Goal: Task Accomplishment & Management: Manage account settings

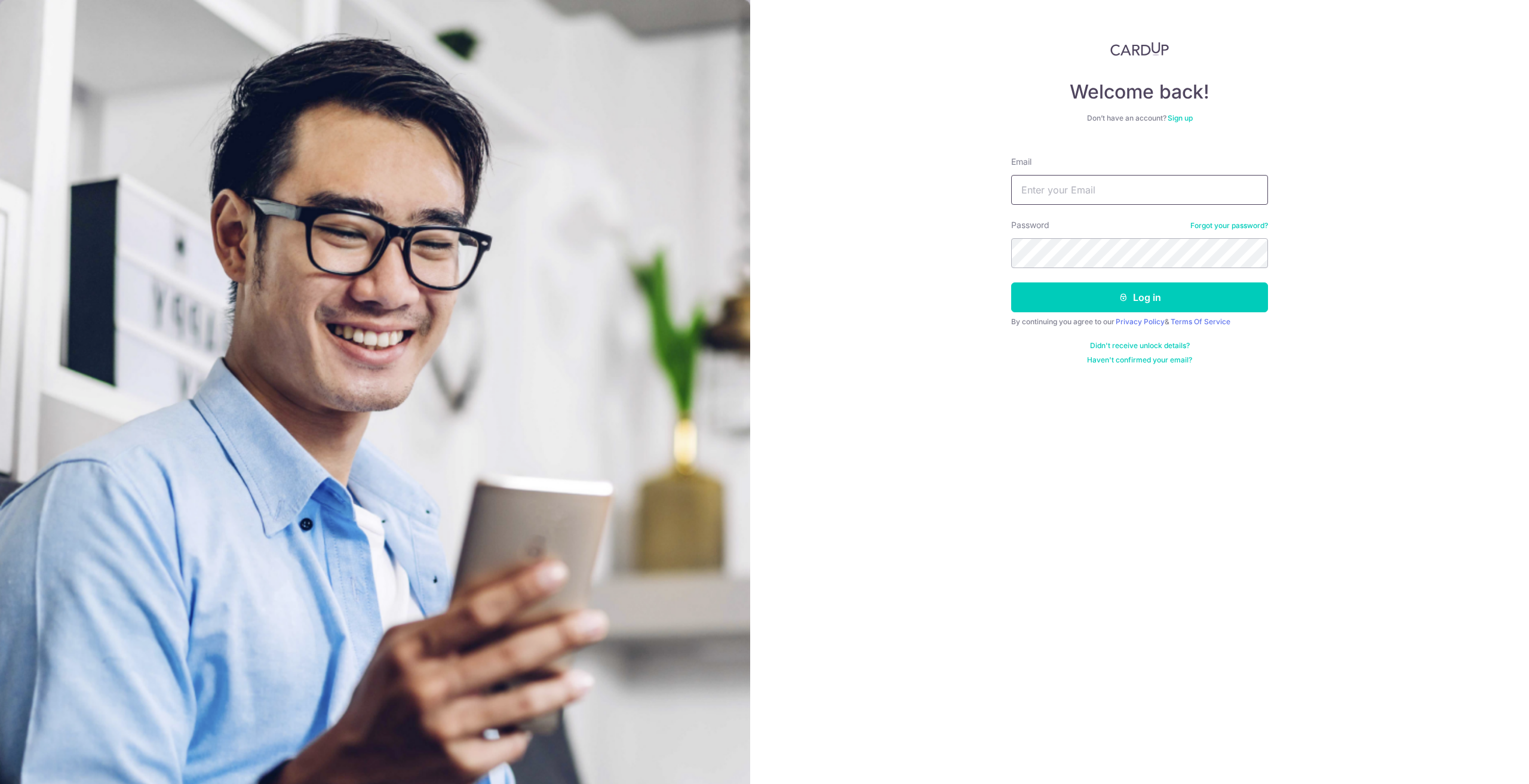
click at [1056, 191] on input "Email" at bounding box center [1139, 190] width 257 height 30
type input "[EMAIL_ADDRESS][DOMAIN_NAME]"
click at [1093, 299] on button "Log in" at bounding box center [1139, 297] width 257 height 30
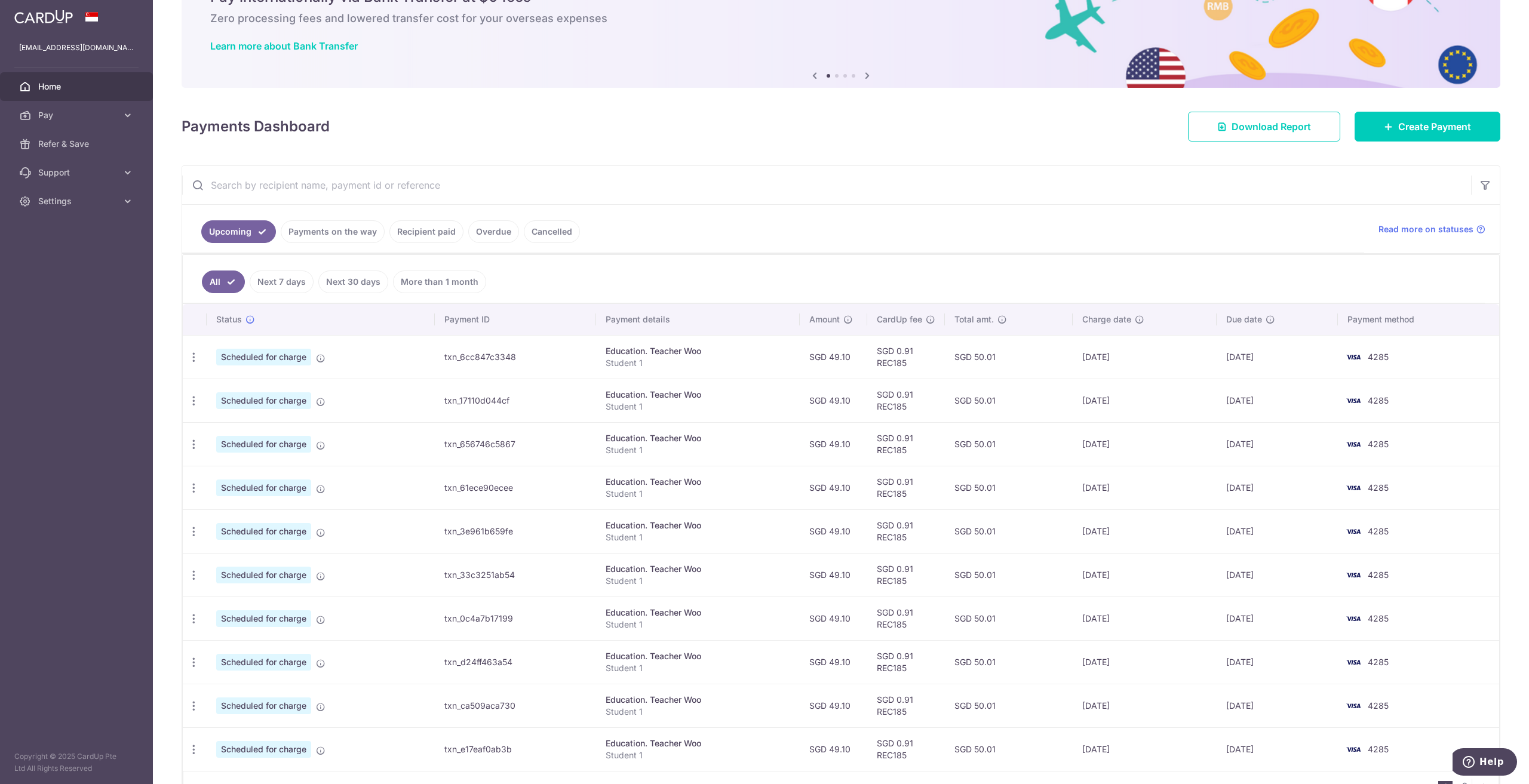
scroll to position [139, 0]
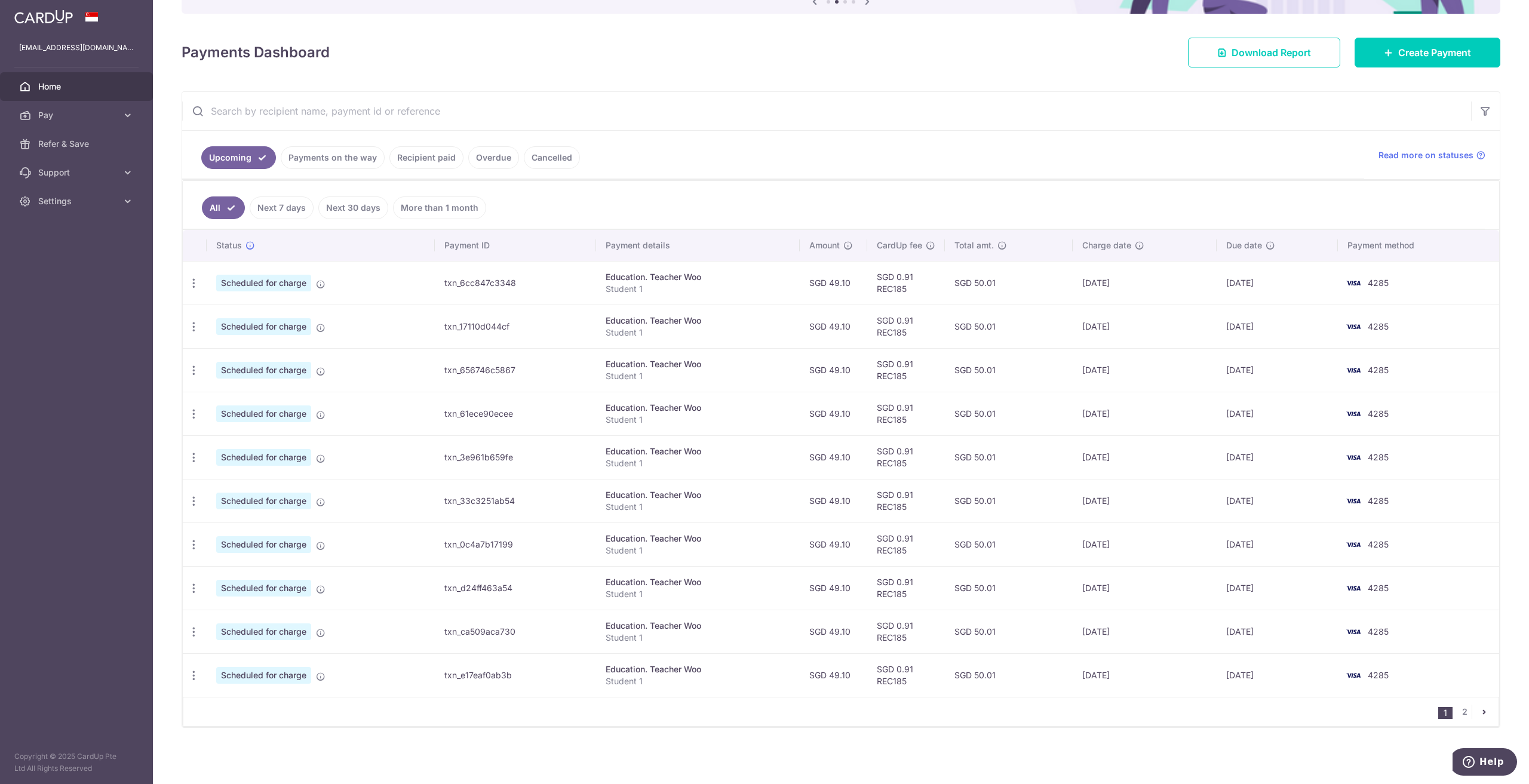
click at [347, 158] on link "Payments on the way" at bounding box center [332, 158] width 104 height 23
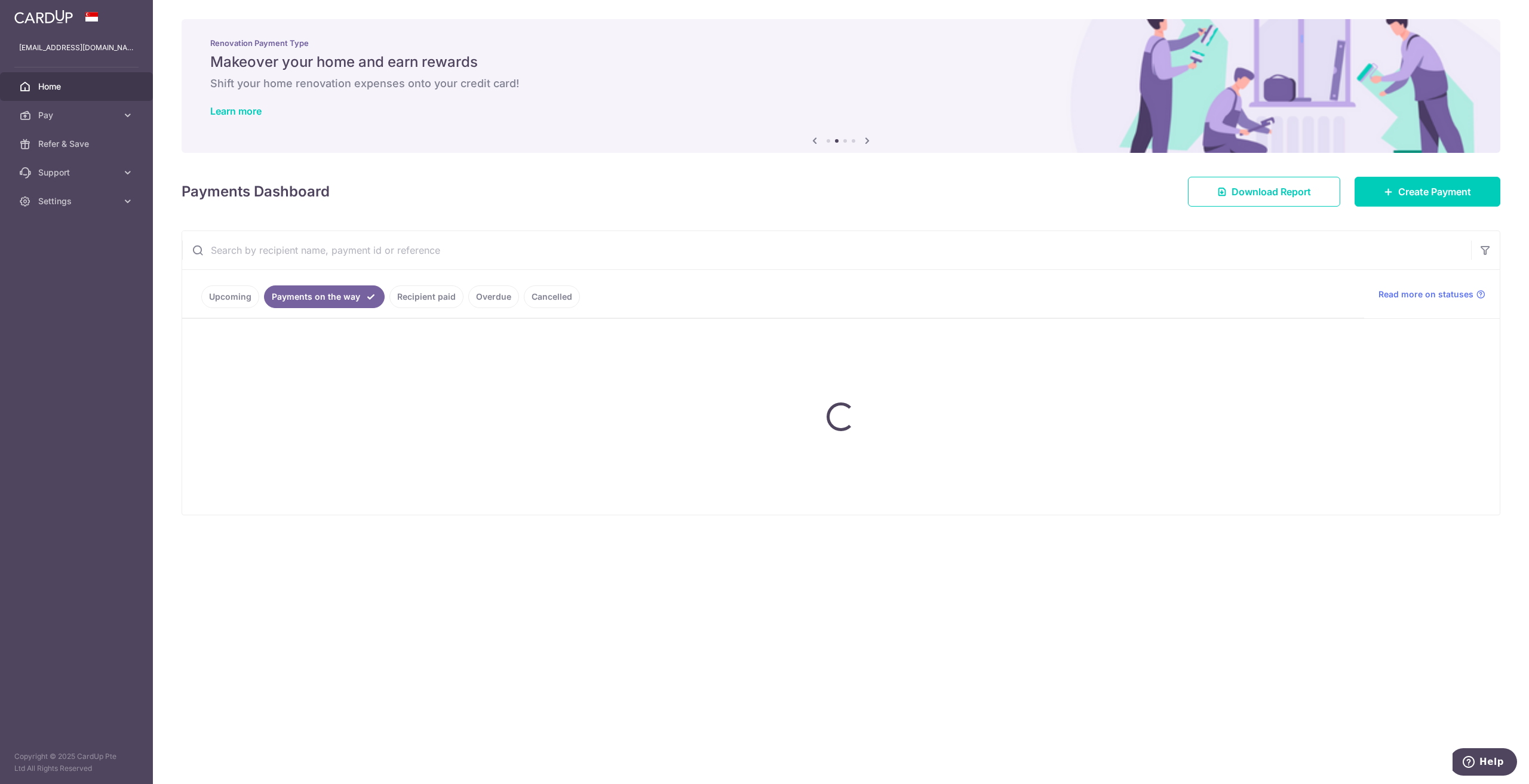
scroll to position [0, 0]
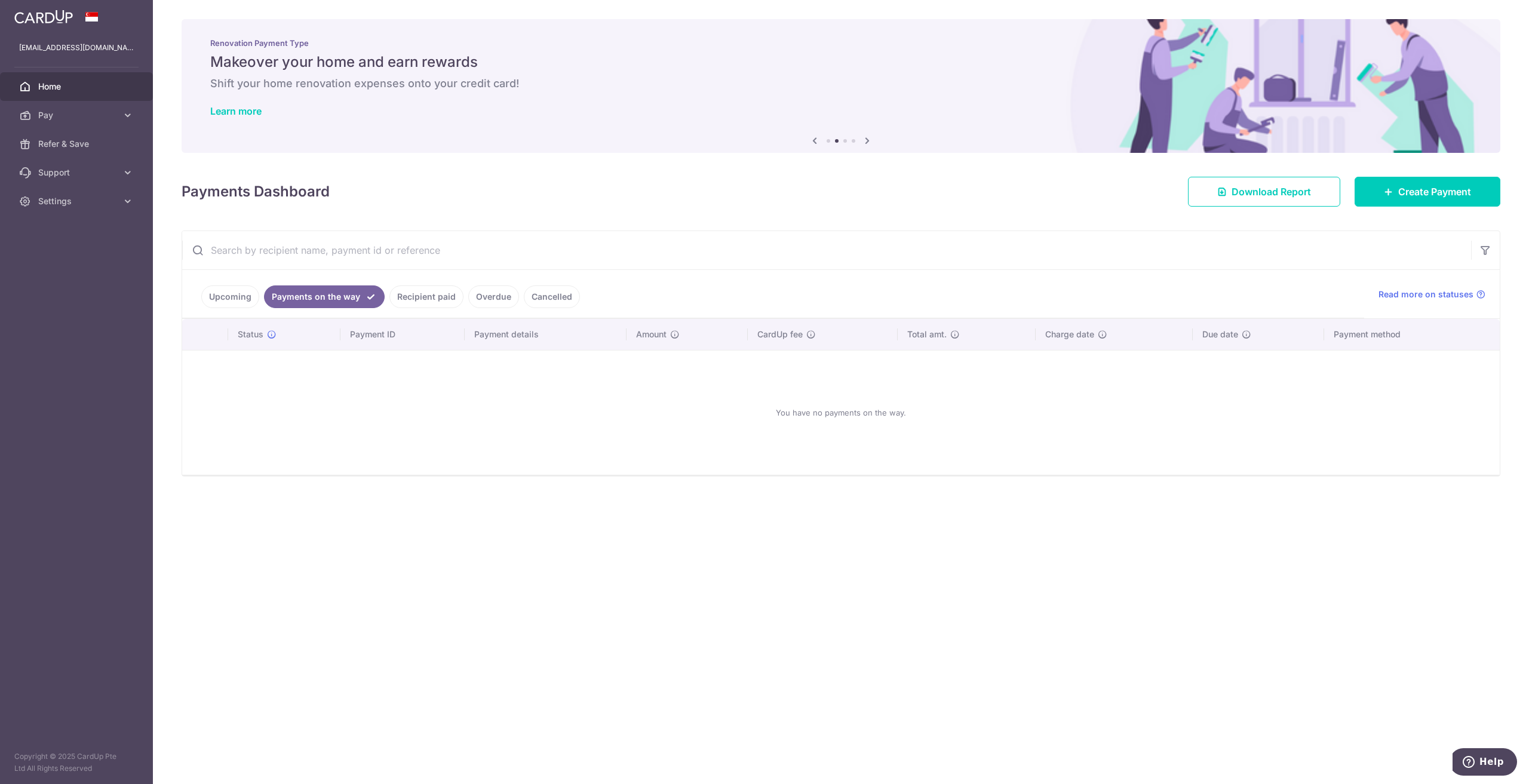
click at [419, 298] on link "Recipient paid" at bounding box center [426, 297] width 74 height 23
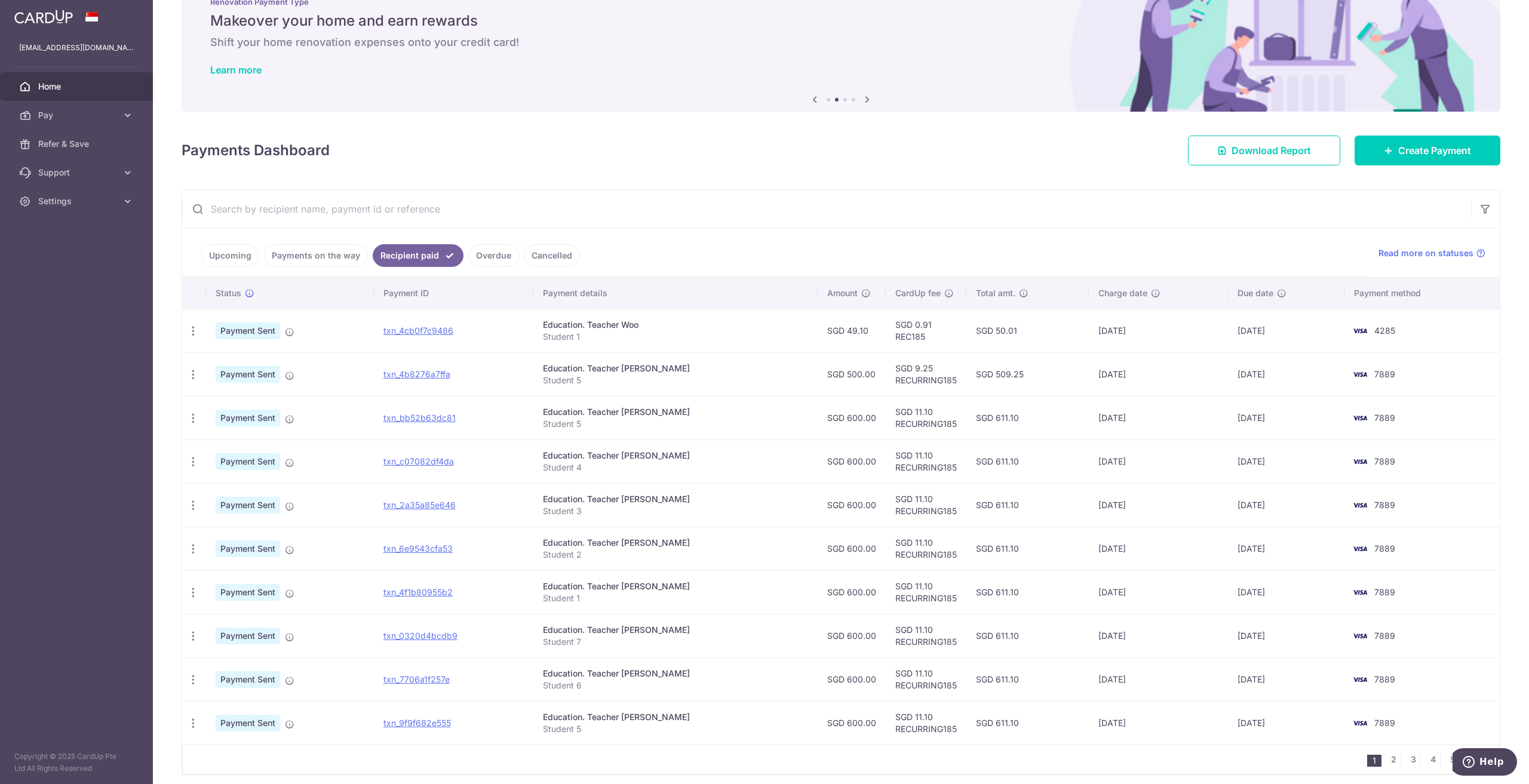
scroll to position [88, 0]
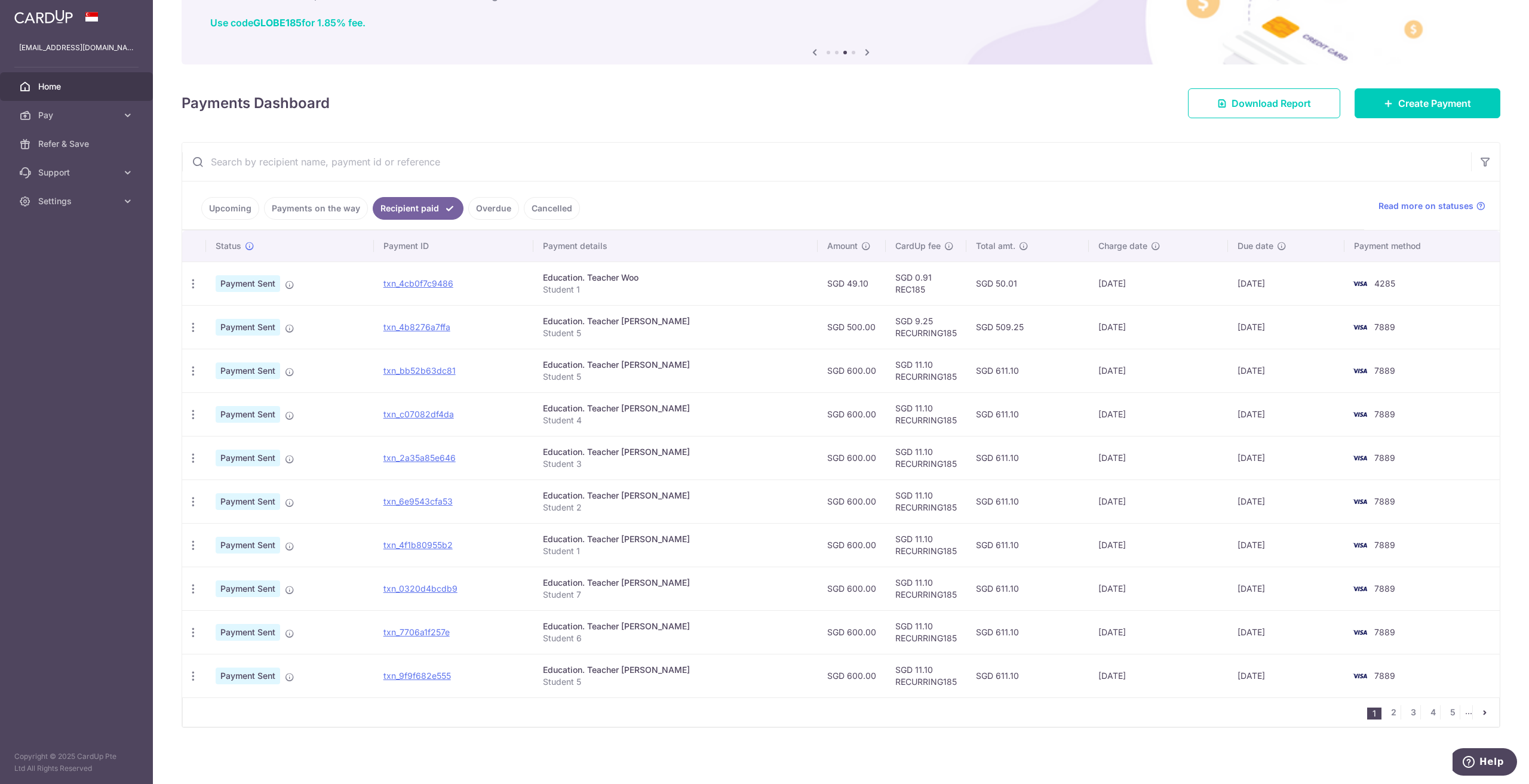
click at [228, 207] on link "Upcoming" at bounding box center [230, 209] width 58 height 23
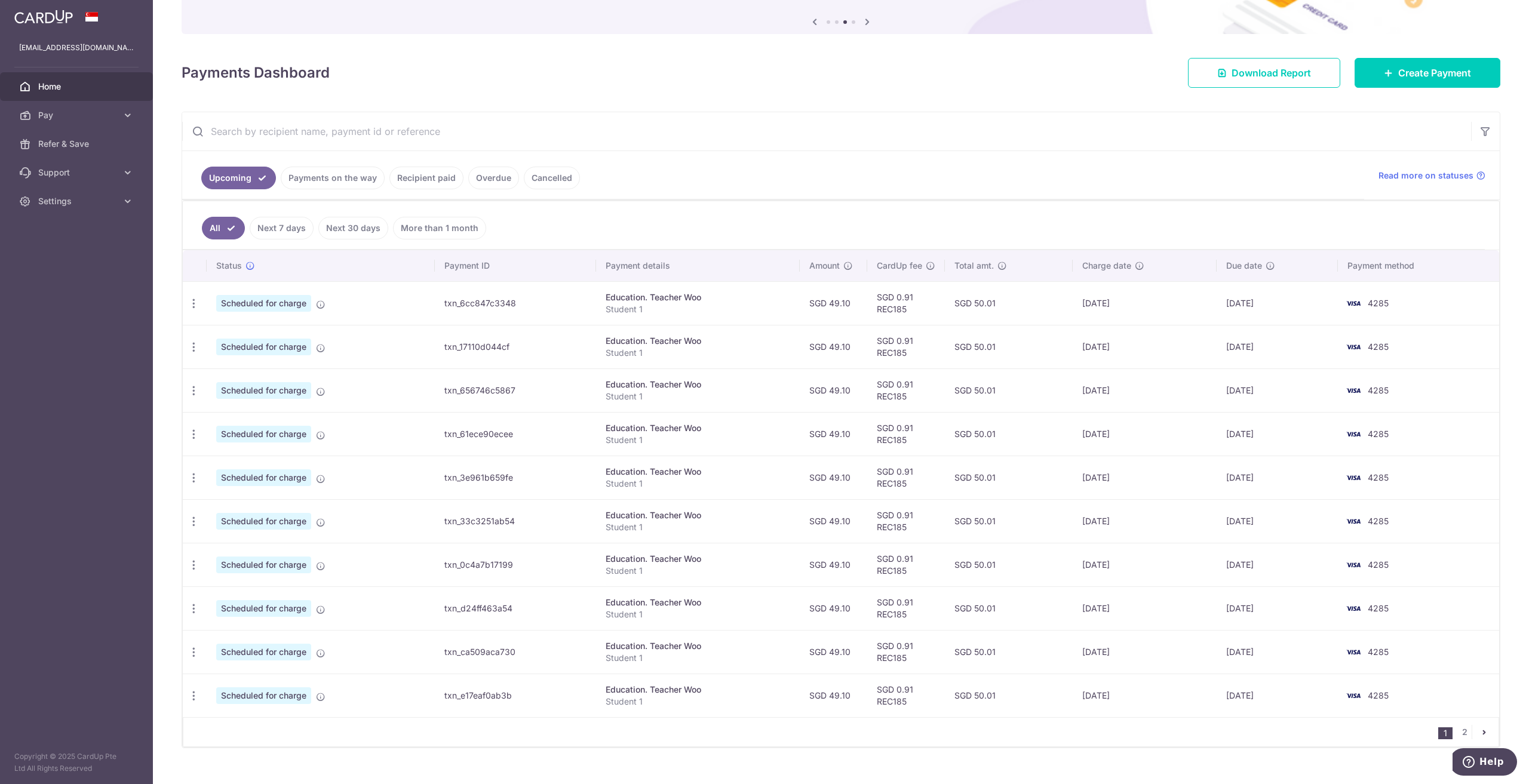
scroll to position [119, 0]
click at [189, 300] on icon "button" at bounding box center [194, 303] width 13 height 13
click at [228, 333] on span "Update payment" at bounding box center [257, 335] width 81 height 14
radio input "true"
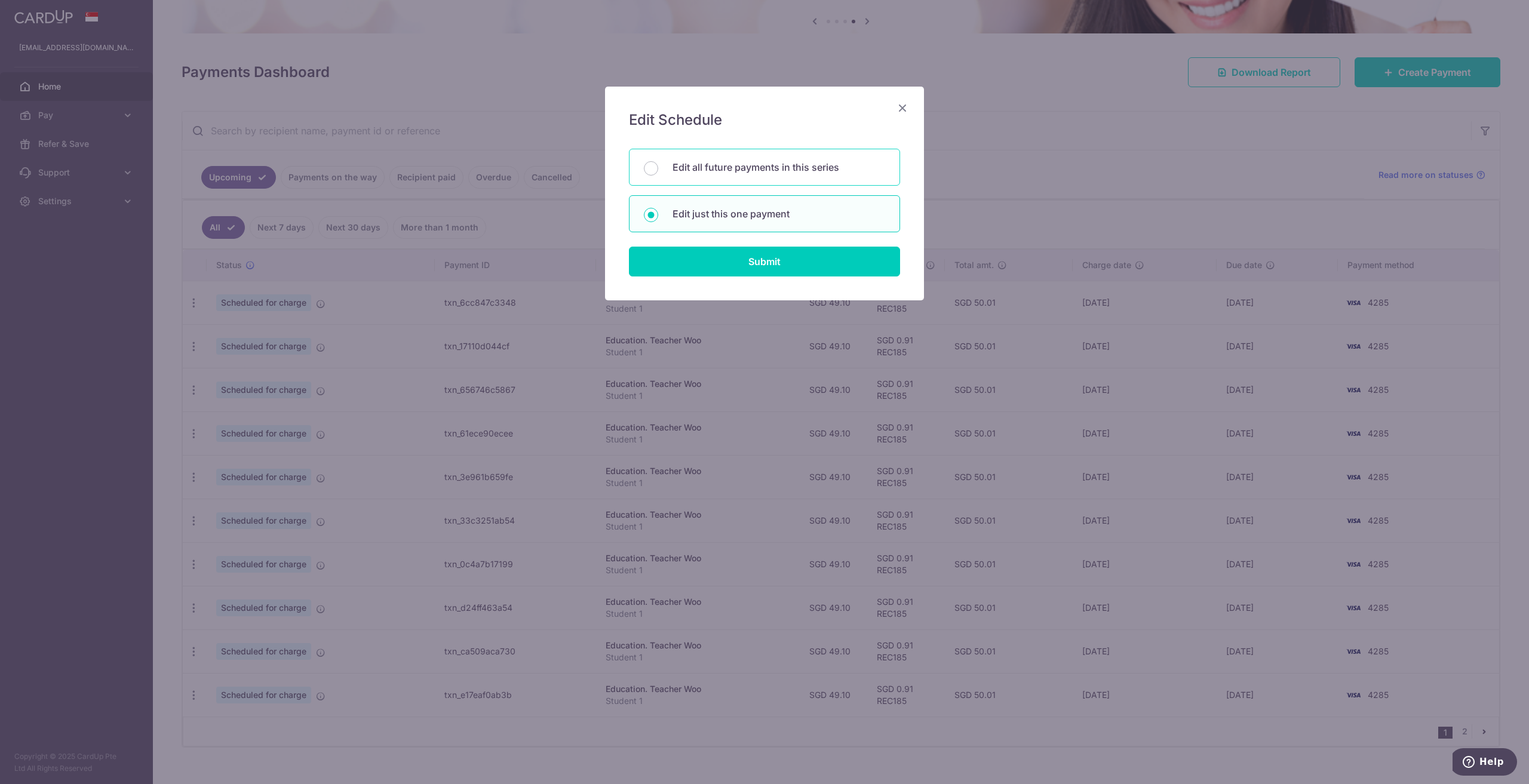
click at [781, 164] on p "Edit all future payments in this series" at bounding box center [778, 167] width 212 height 14
click at [658, 164] on input "Edit all future payments in this series" at bounding box center [651, 168] width 15 height 14
radio input "true"
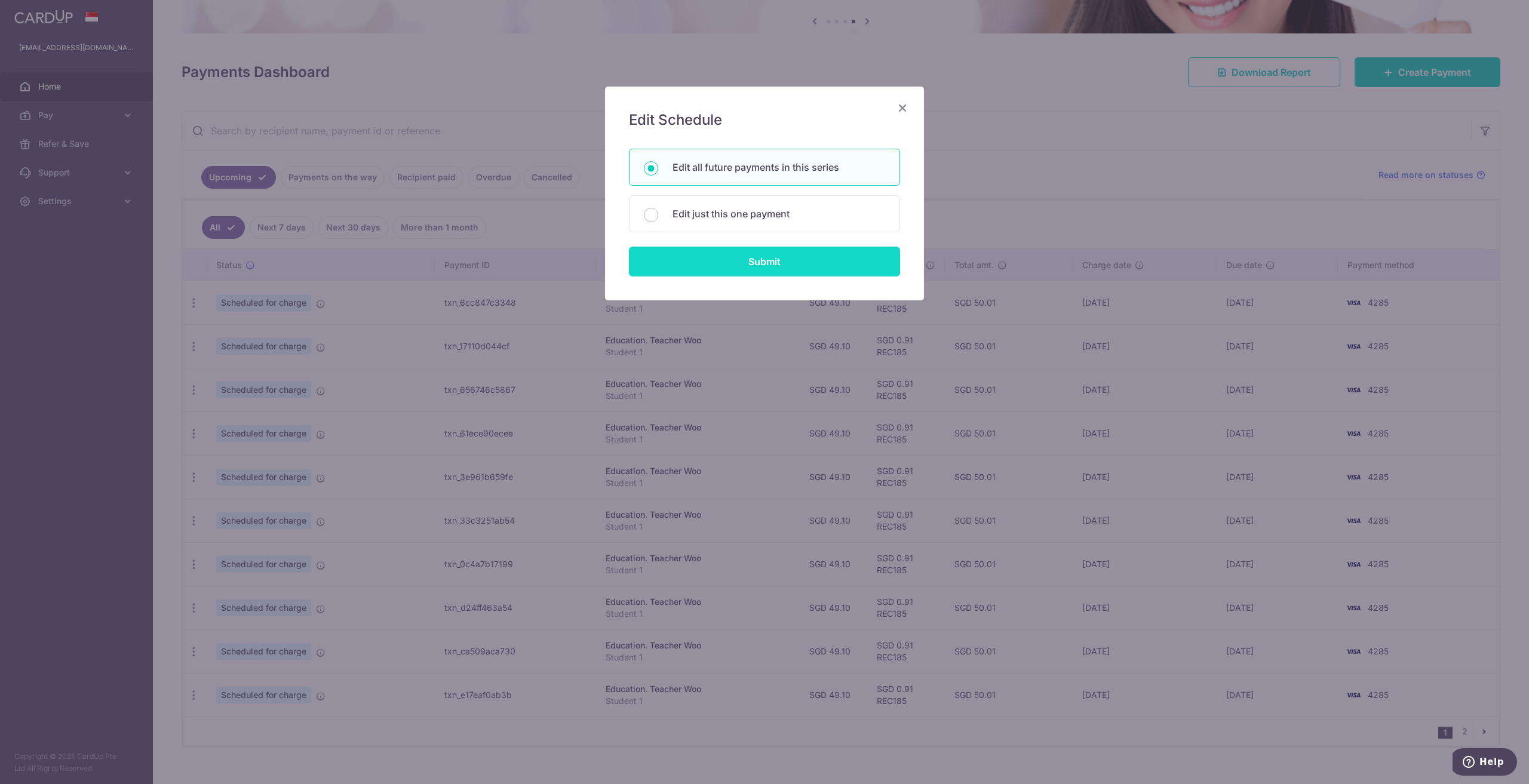
click at [769, 260] on input "Submit" at bounding box center [764, 261] width 271 height 30
radio input "true"
type input "49.10"
type input "Student 1"
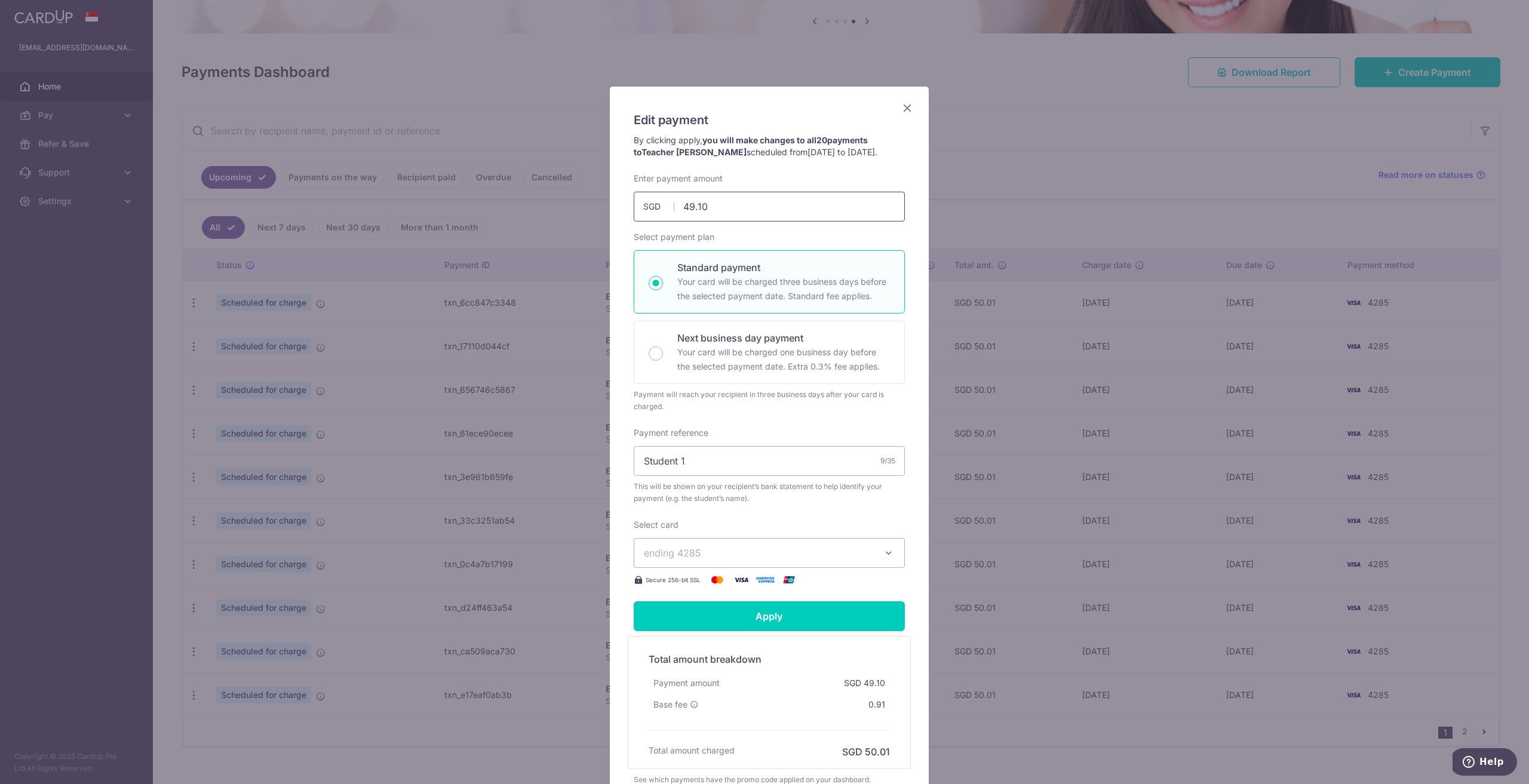
click at [695, 210] on input "49.10" at bounding box center [769, 206] width 271 height 30
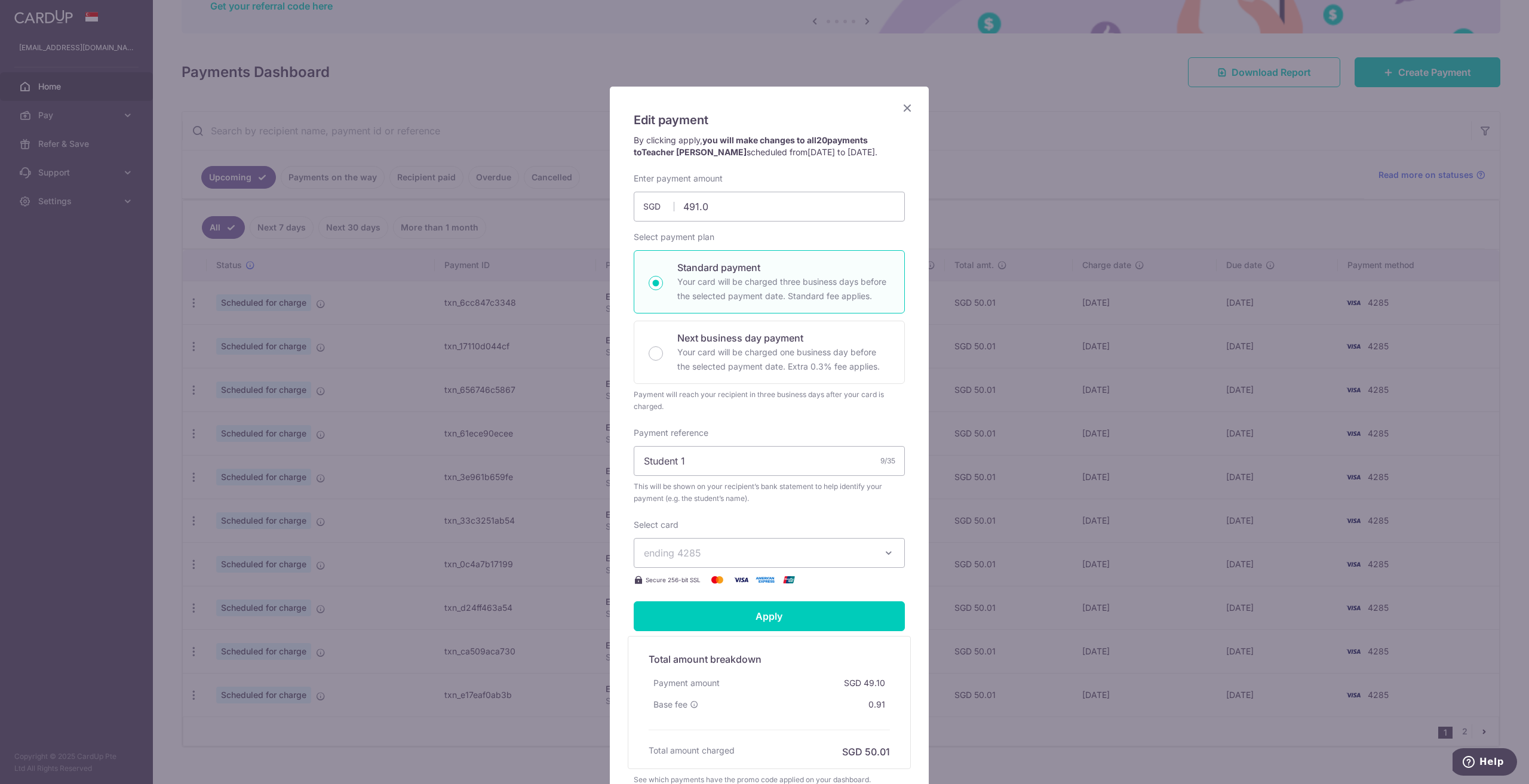
type input "491.00"
click at [900, 419] on div "Edit payment By clicking apply, you will make changes to all 20 payments to Tea…" at bounding box center [769, 447] width 319 height 723
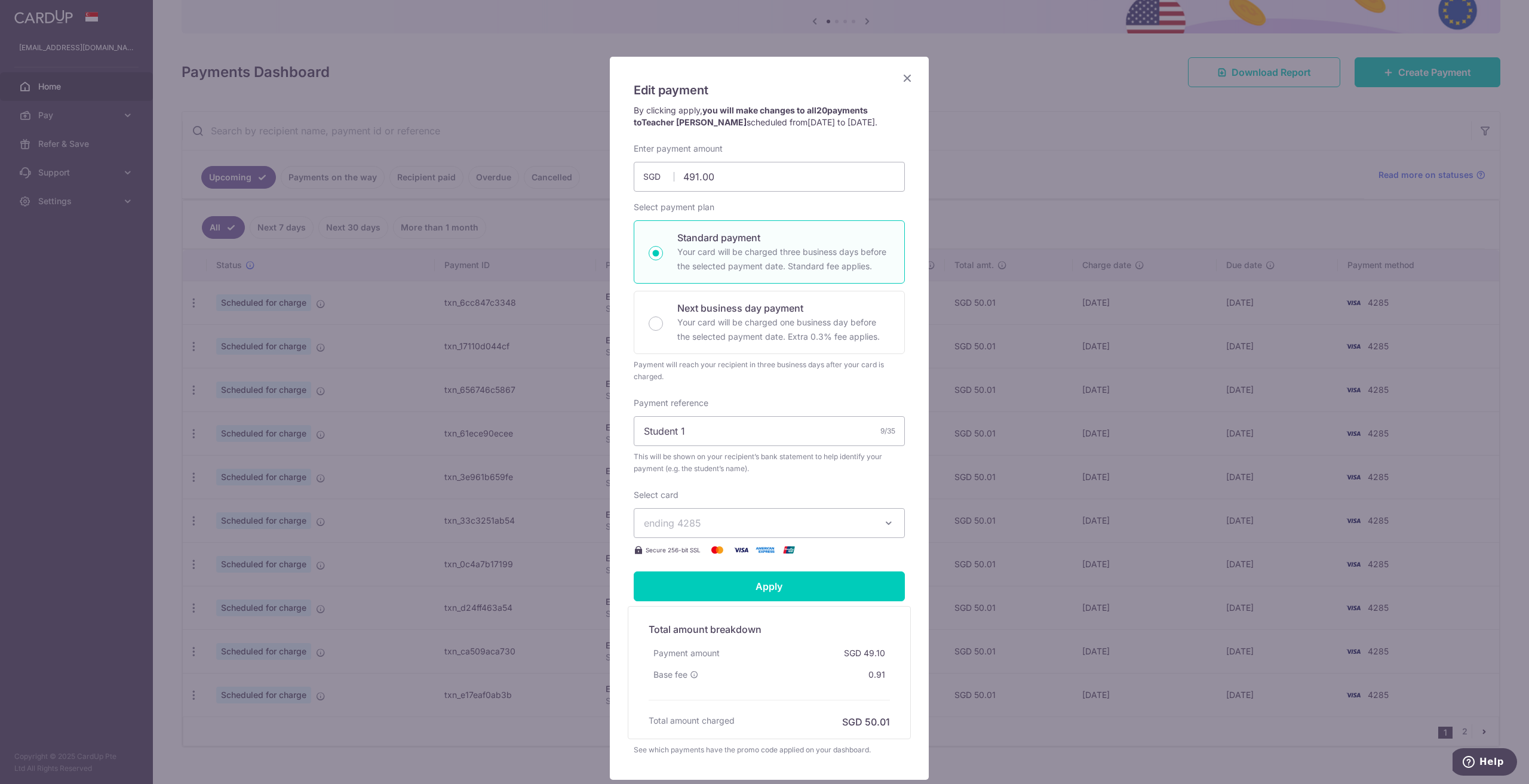
scroll to position [60, 0]
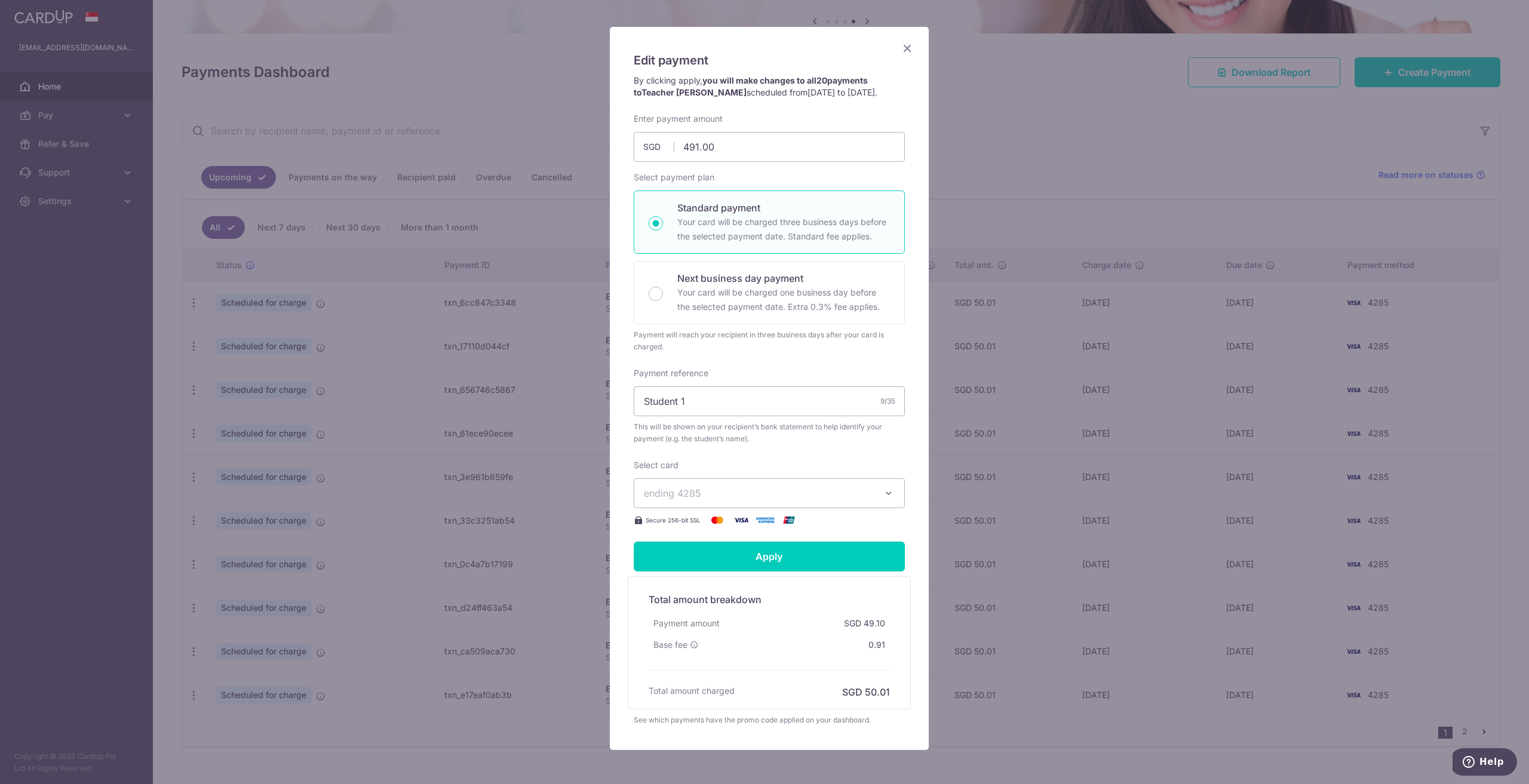
click at [804, 362] on div "Enter payment amount 491.00 491.00 SGD To change the payment amount, please can…" at bounding box center [769, 320] width 271 height 414
click at [796, 399] on input "Student 1" at bounding box center [769, 401] width 271 height 30
click at [789, 559] on input "Apply" at bounding box center [769, 556] width 271 height 30
type input "Successfully Applied"
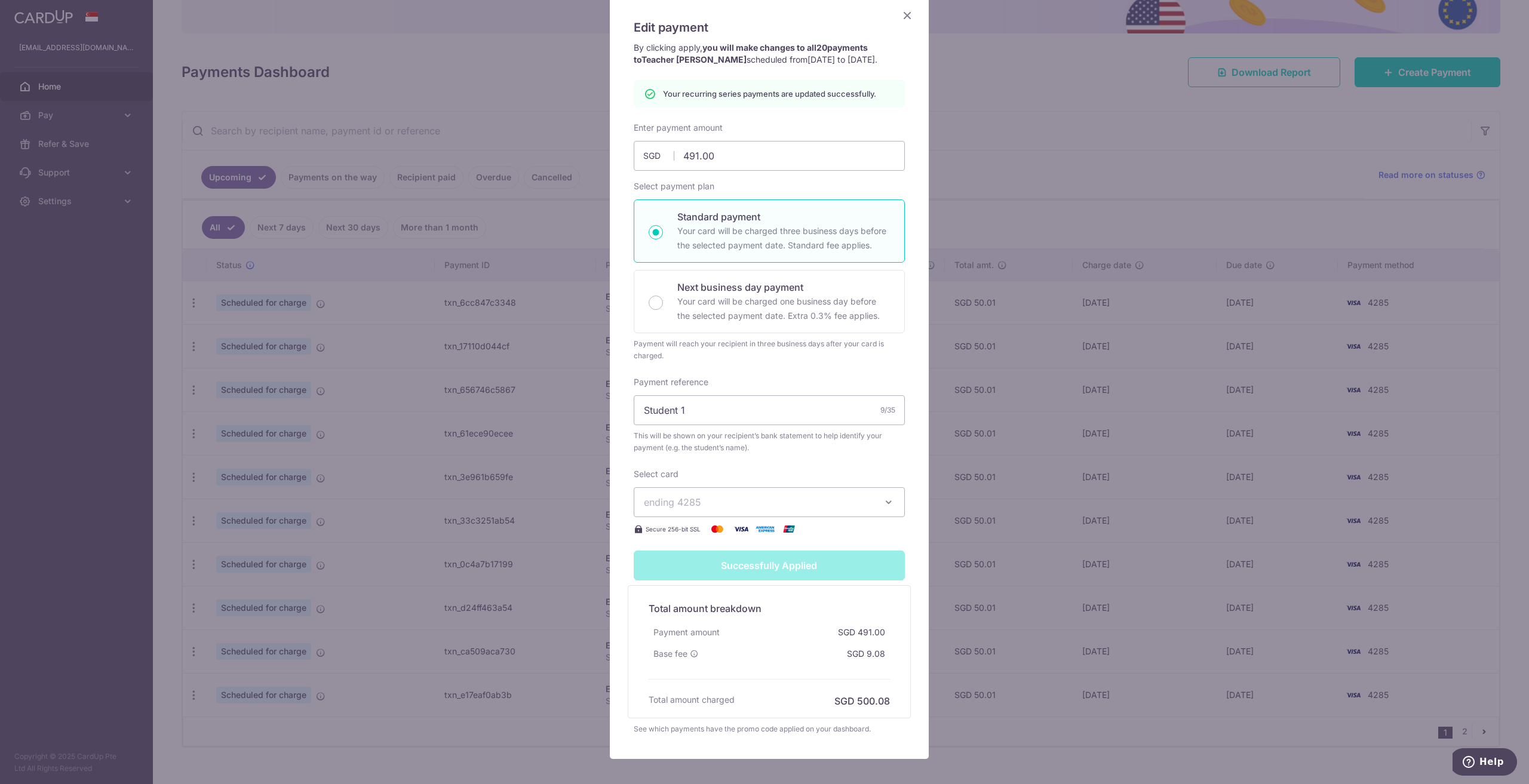
scroll to position [0, 0]
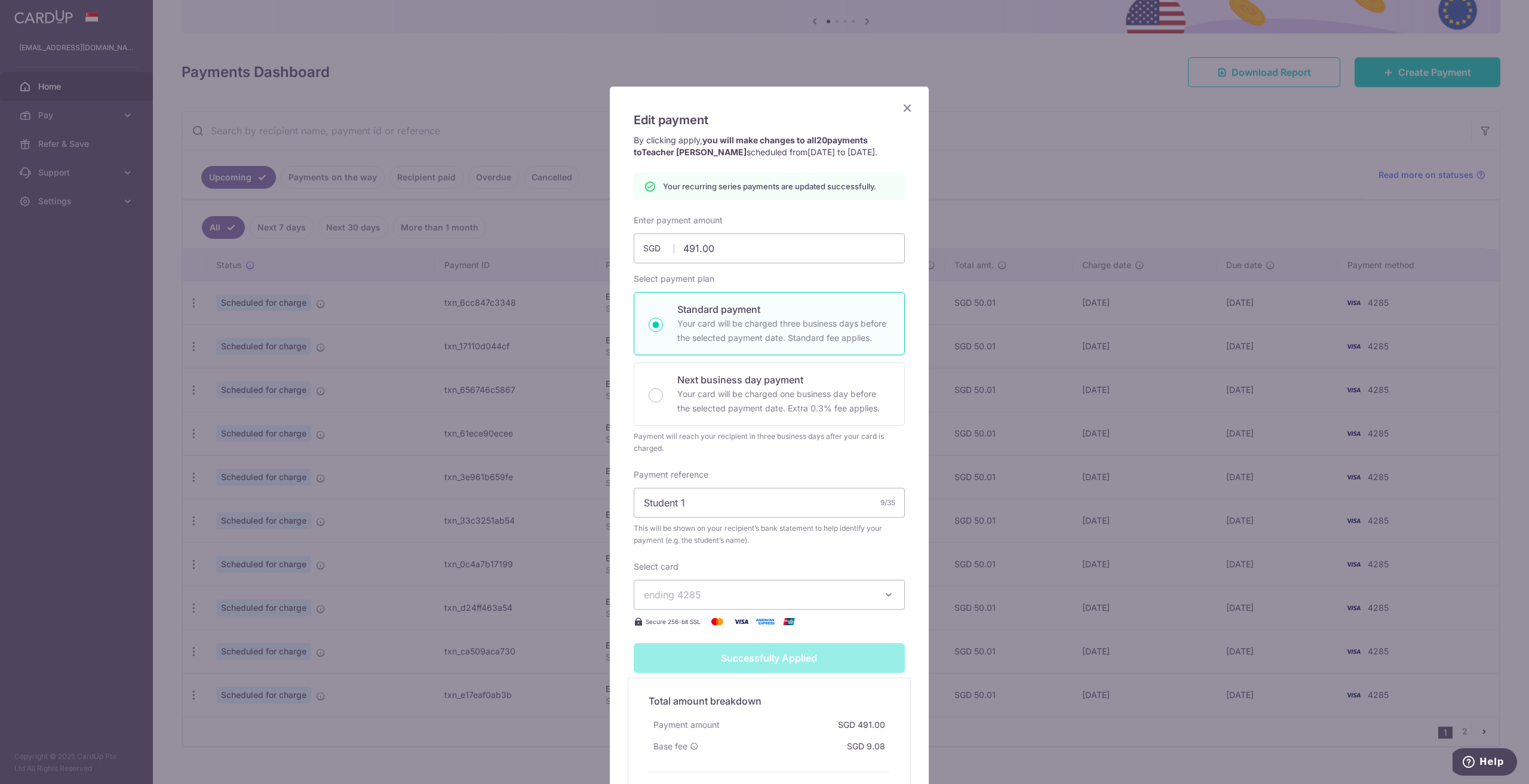
click at [900, 105] on icon "Close" at bounding box center [907, 108] width 15 height 15
